Goal: Task Accomplishment & Management: Use online tool/utility

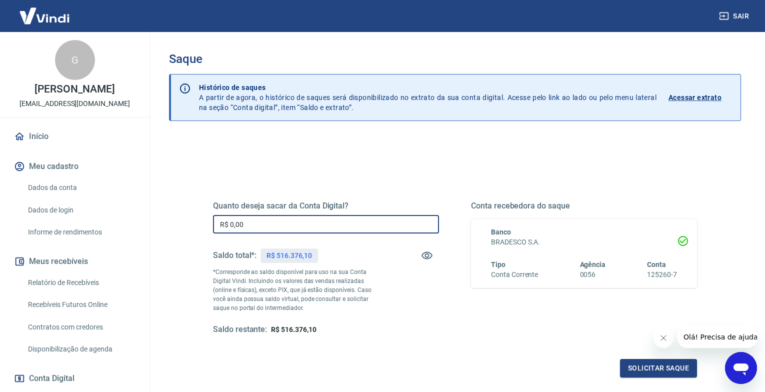
drag, startPoint x: 269, startPoint y: 229, endPoint x: 173, endPoint y: 221, distance: 96.4
click at [173, 221] on div "Quanto deseja sacar da Conta Digital? R$ 0,00 ​ Saldo total*: R$ 516.376,10 *Co…" at bounding box center [455, 316] width 572 height 358
type input "R$ 43.419,85"
click at [660, 364] on button "Solicitar saque" at bounding box center [658, 368] width 77 height 19
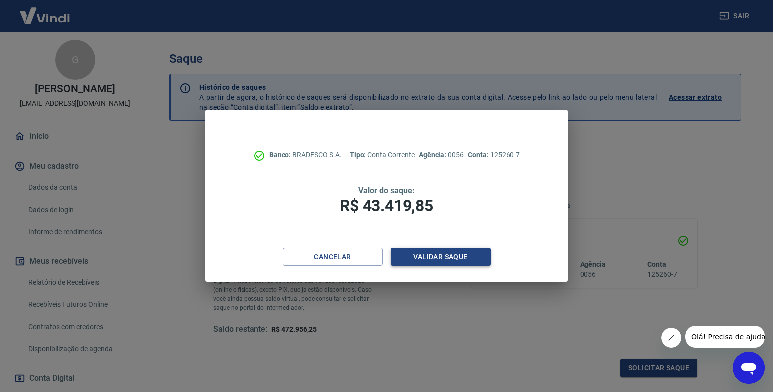
click at [464, 255] on button "Validar saque" at bounding box center [441, 257] width 100 height 19
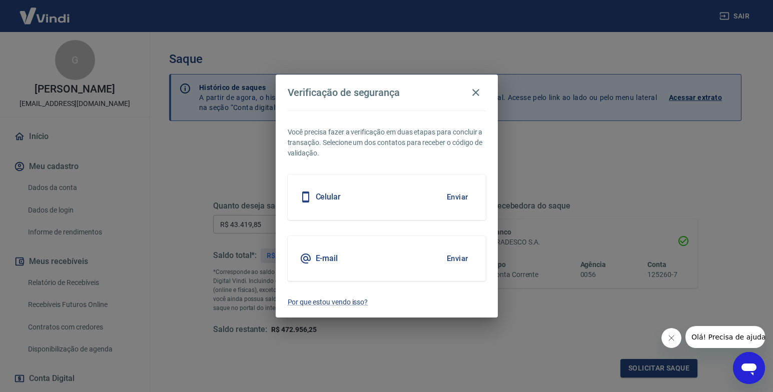
click at [387, 202] on div "Celular Enviar" at bounding box center [387, 197] width 198 height 45
click at [468, 192] on button "Enviar" at bounding box center [457, 197] width 33 height 21
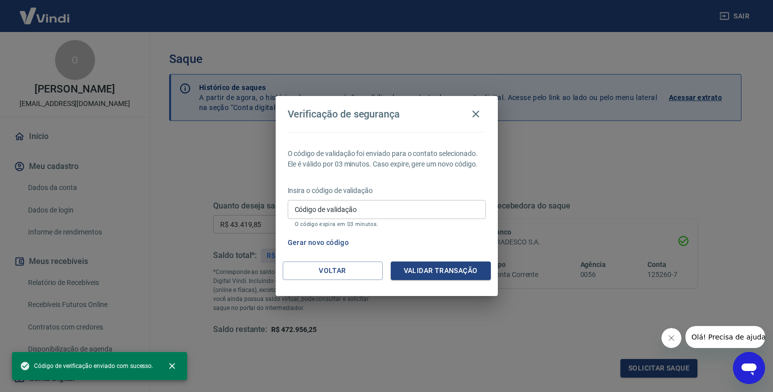
click at [369, 215] on input "Código de validação" at bounding box center [387, 209] width 198 height 19
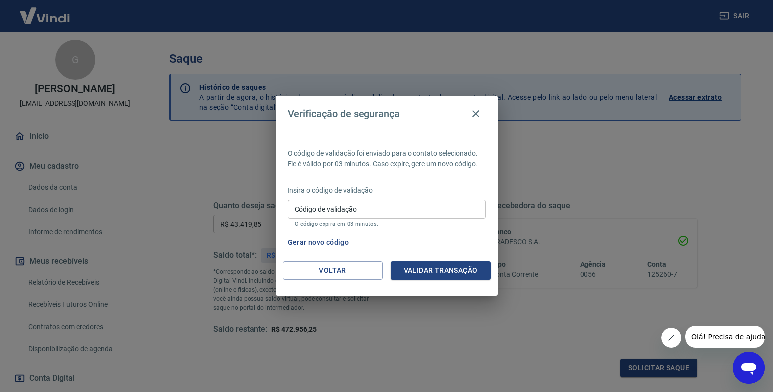
click at [390, 201] on input "Código de validação" at bounding box center [387, 209] width 198 height 19
type input "308419"
click at [436, 273] on button "Validar transação" at bounding box center [441, 271] width 100 height 19
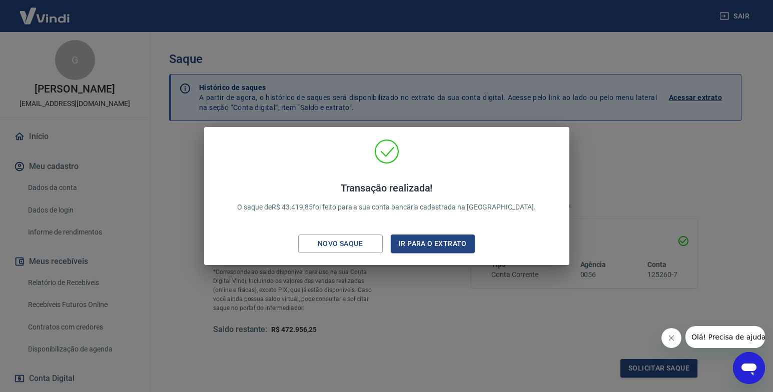
click at [464, 244] on button "Ir para o extrato" at bounding box center [433, 244] width 85 height 19
